Goal: Information Seeking & Learning: Find specific fact

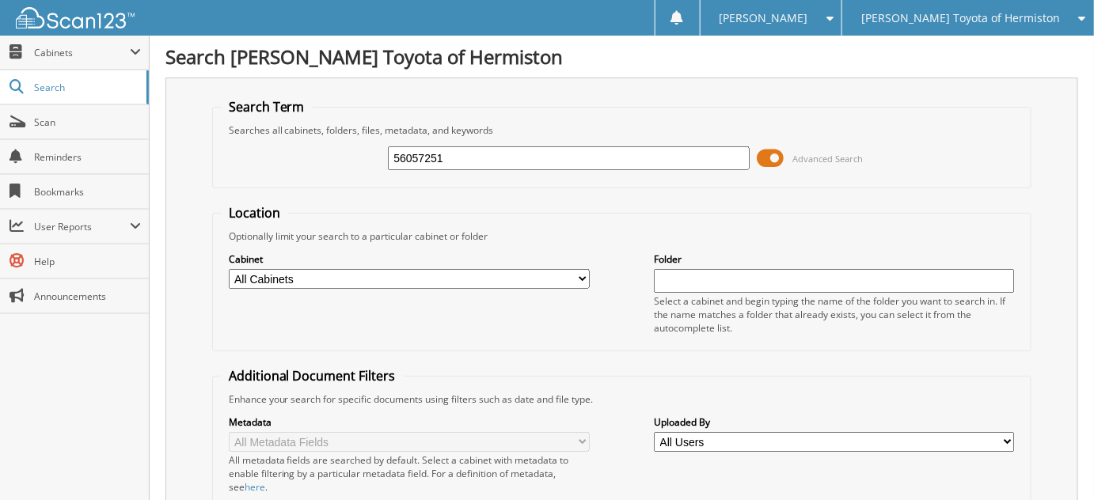
type input "56057251"
click at [527, 153] on input "56057251" at bounding box center [568, 158] width 361 height 24
type input "56057210"
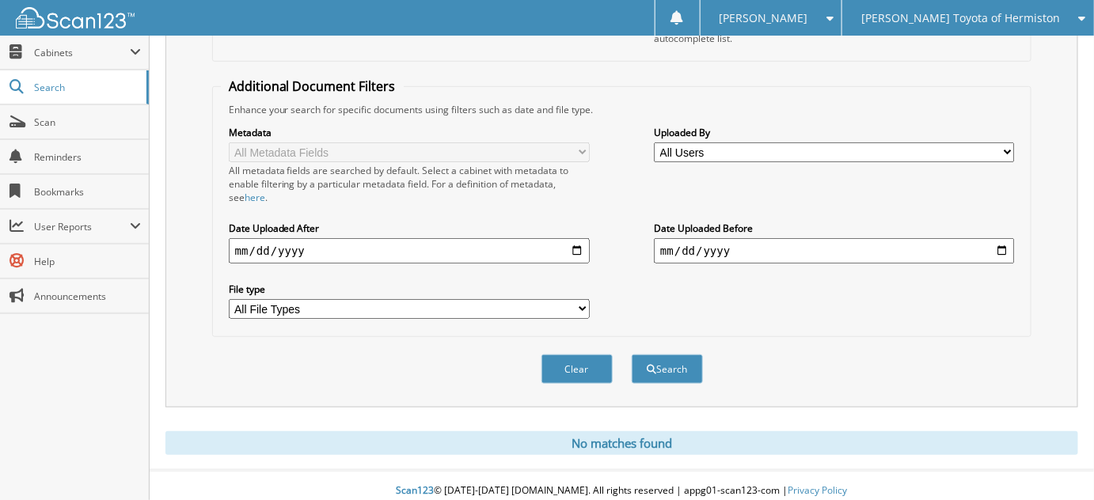
scroll to position [2, 0]
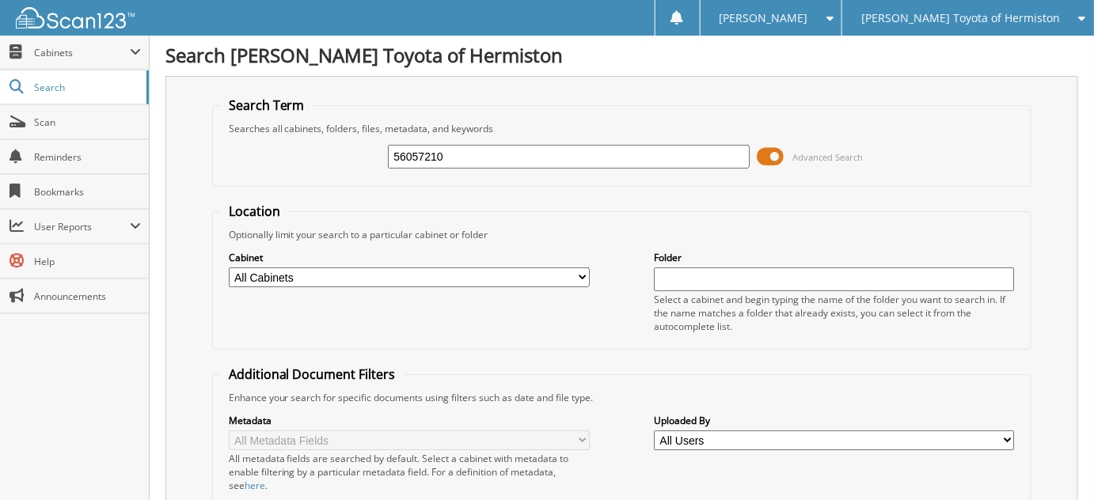
click at [1016, 13] on span "[PERSON_NAME] Toyota of Hermiston" at bounding box center [960, 17] width 199 height 9
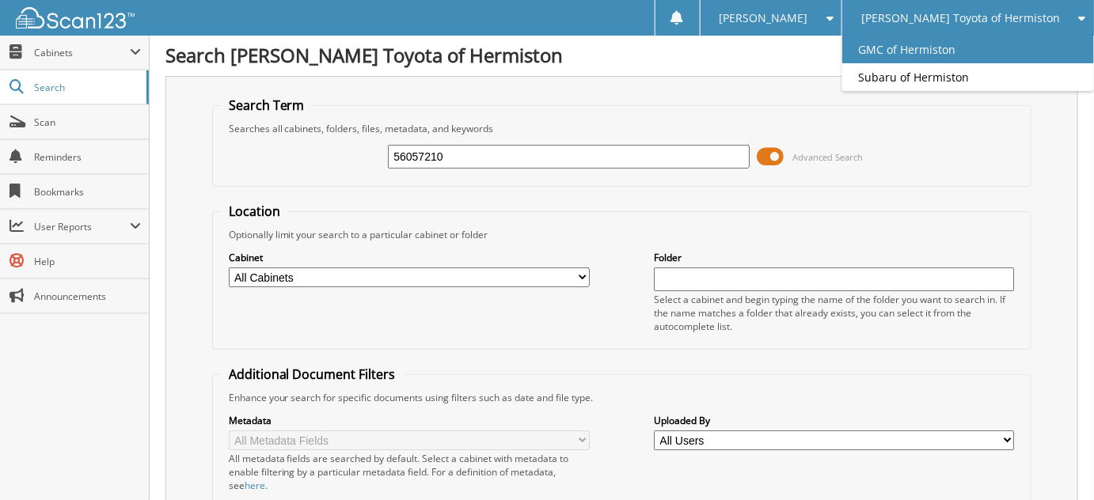
click at [1001, 44] on link "GMC of Hermiston" at bounding box center [968, 50] width 252 height 28
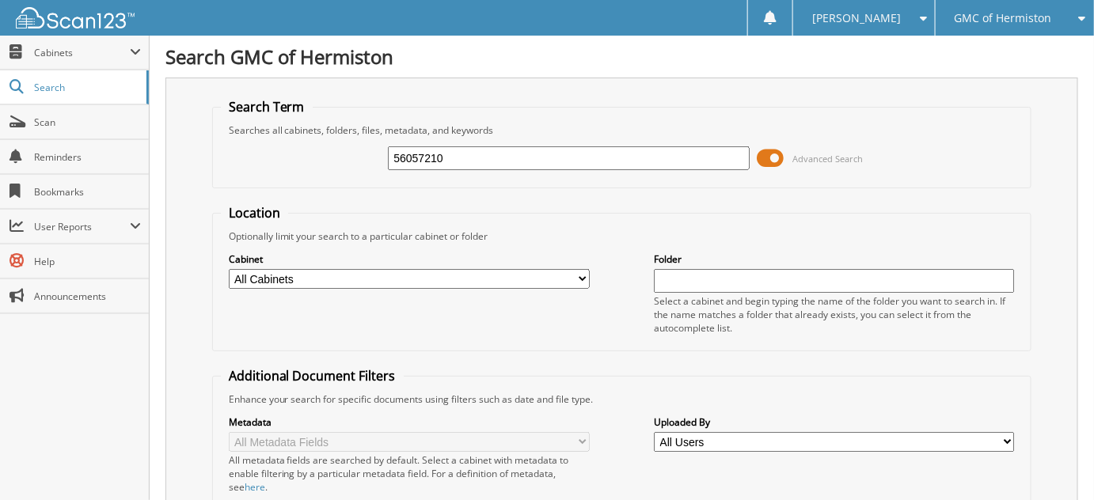
type input "56057210"
click at [507, 147] on input "56057210" at bounding box center [568, 158] width 361 height 24
type input "56057251"
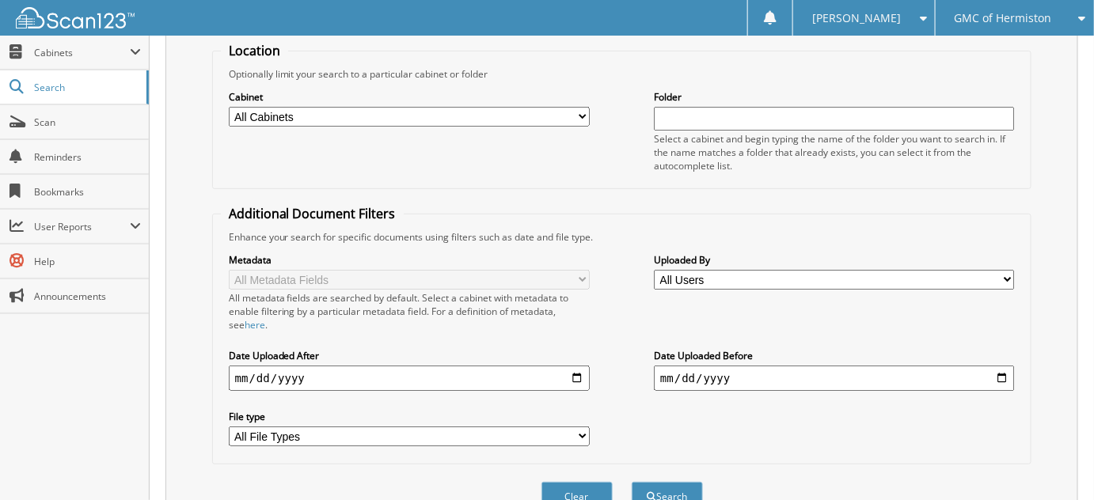
scroll to position [74, 0]
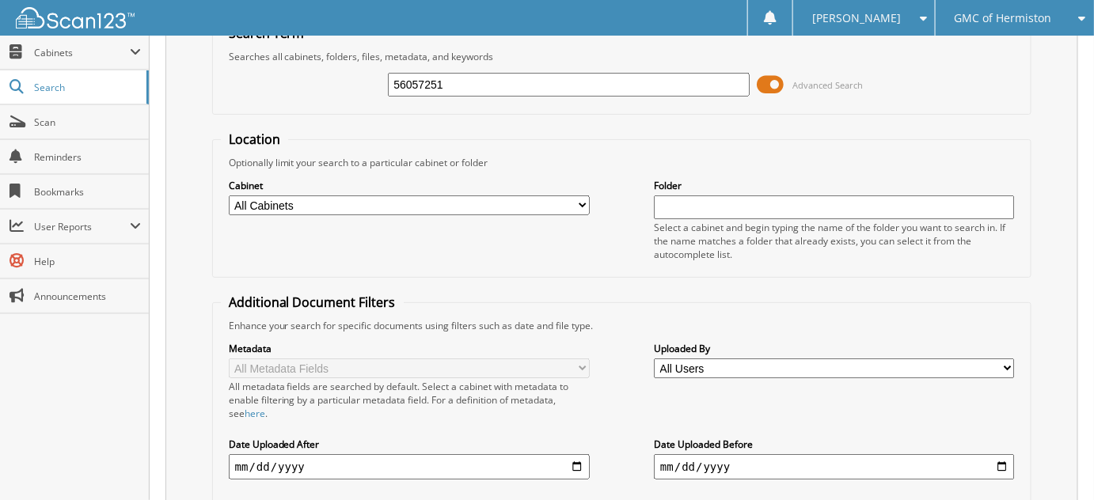
click at [1034, 13] on span "GMC of Hermiston" at bounding box center [1003, 17] width 97 height 9
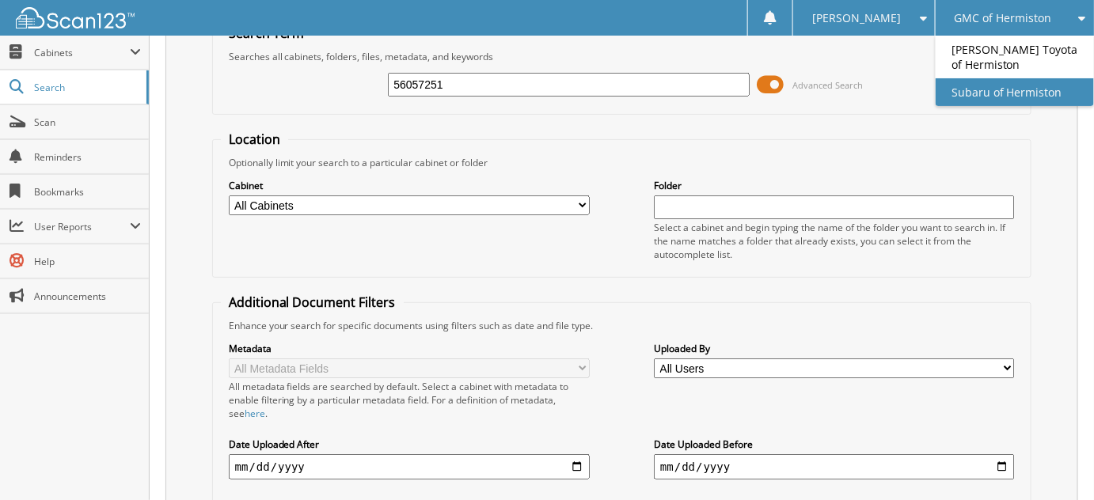
click at [1051, 84] on link "Subaru of Hermiston" at bounding box center [1015, 92] width 158 height 28
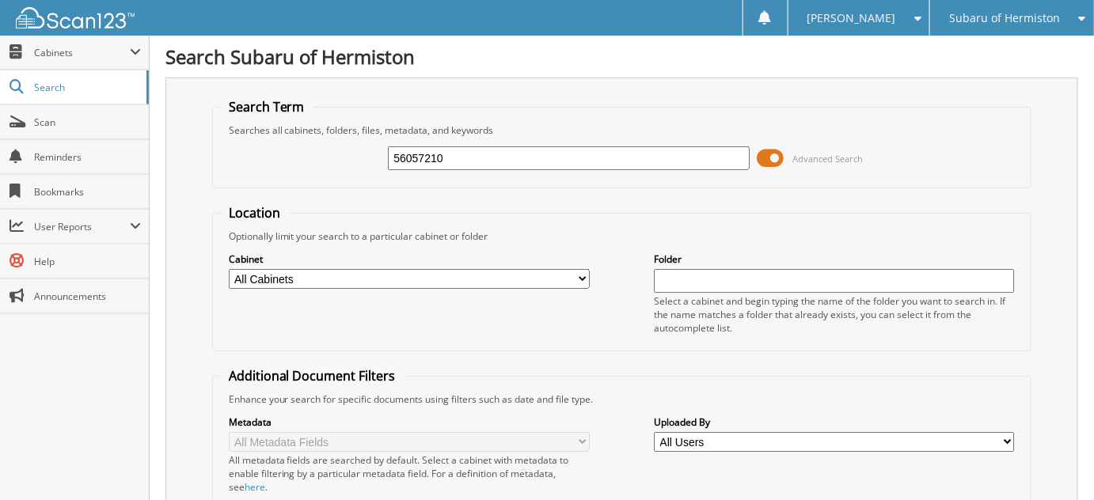
type input "56057210"
click at [479, 151] on input "56057210" at bounding box center [568, 158] width 361 height 24
type input "56057251"
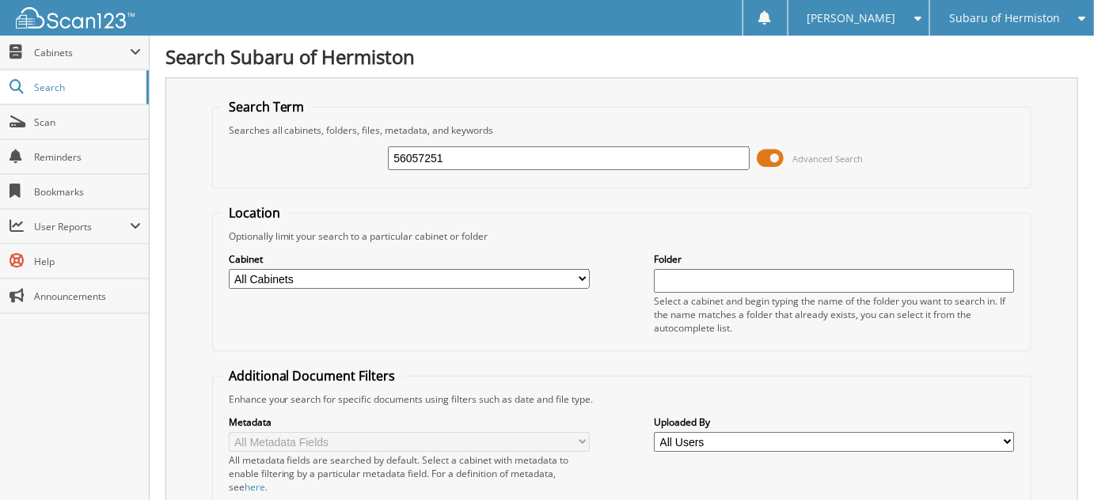
drag, startPoint x: 460, startPoint y: 152, endPoint x: 278, endPoint y: 180, distance: 184.3
click at [279, 182] on fieldset "Search Term Searches all cabinets, folders, files, metadata, and keywords 56057…" at bounding box center [622, 143] width 820 height 90
